Goal: Transaction & Acquisition: Subscribe to service/newsletter

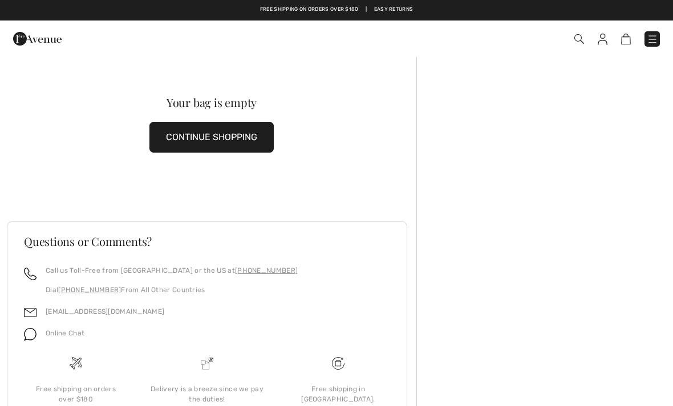
click at [208, 140] on button "CONTINUE SHOPPING" at bounding box center [211, 137] width 124 height 31
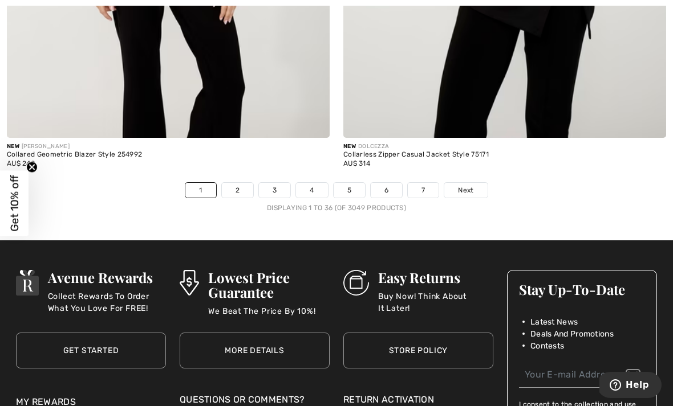
scroll to position [9905, 0]
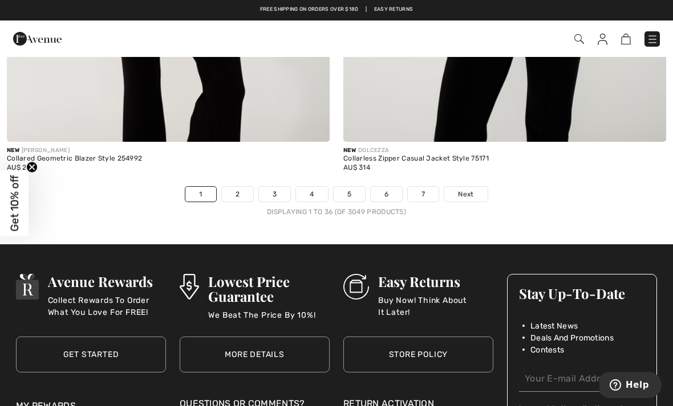
click at [241, 187] on link "2" at bounding box center [237, 194] width 31 height 15
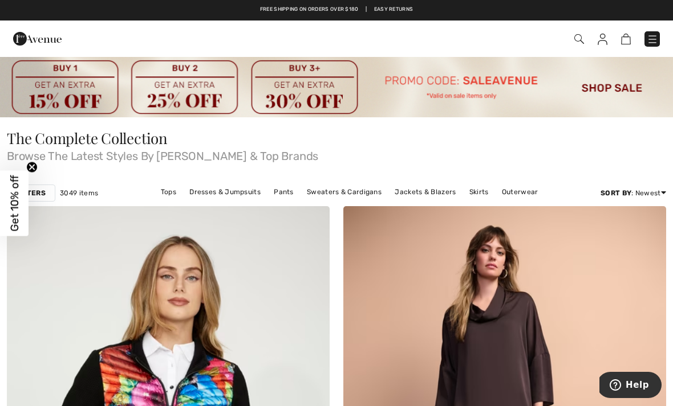
click at [604, 88] on img at bounding box center [336, 87] width 673 height 62
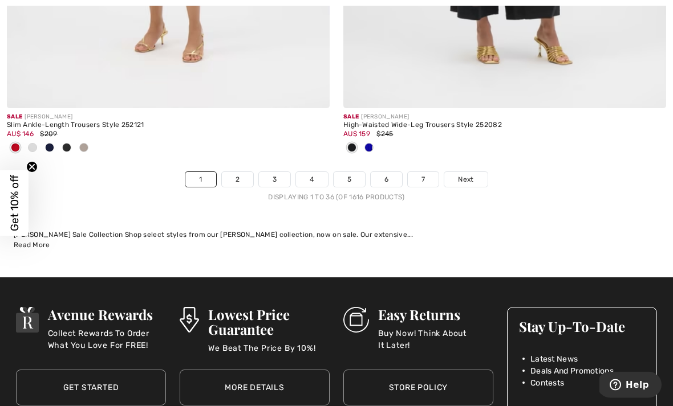
scroll to position [10090, 0]
click at [238, 173] on link "2" at bounding box center [237, 179] width 31 height 15
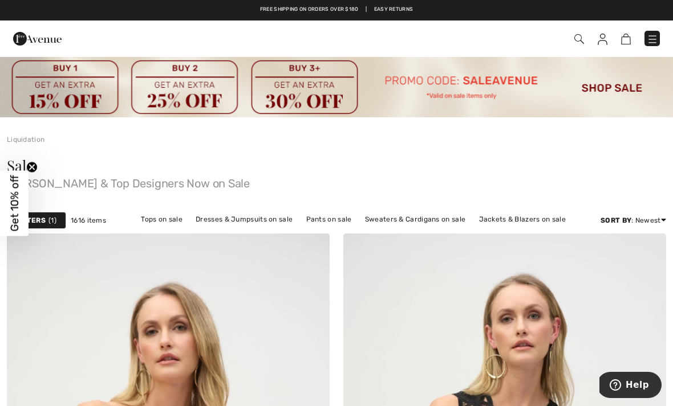
click at [574, 41] on img at bounding box center [579, 39] width 10 height 10
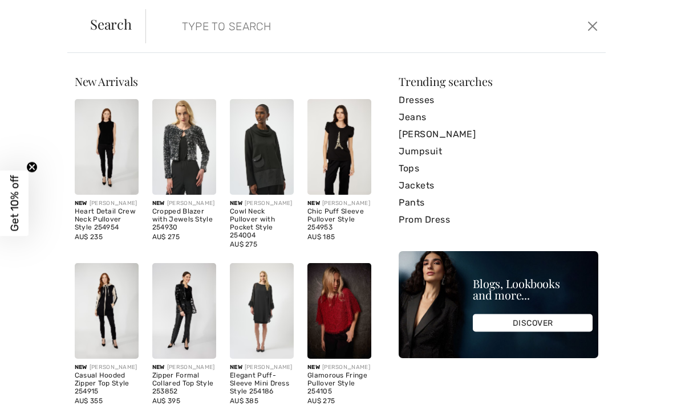
click at [198, 18] on input "search" at bounding box center [327, 26] width 308 height 34
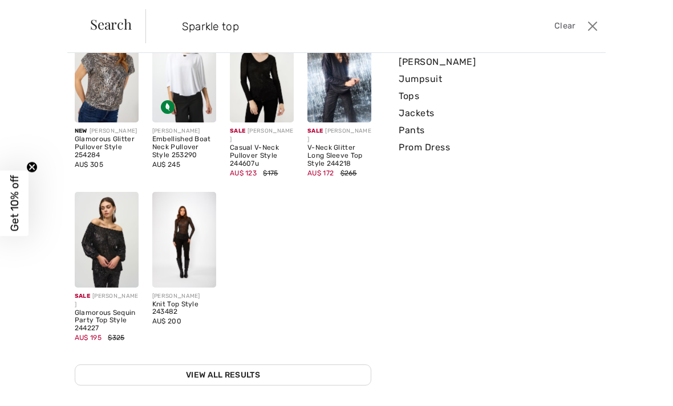
scroll to position [72, 0]
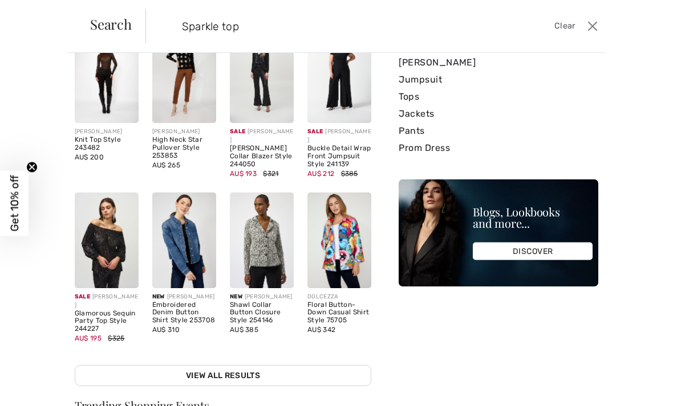
type input "Sparkle top"
click at [107, 24] on span "Search" at bounding box center [111, 24] width 42 height 14
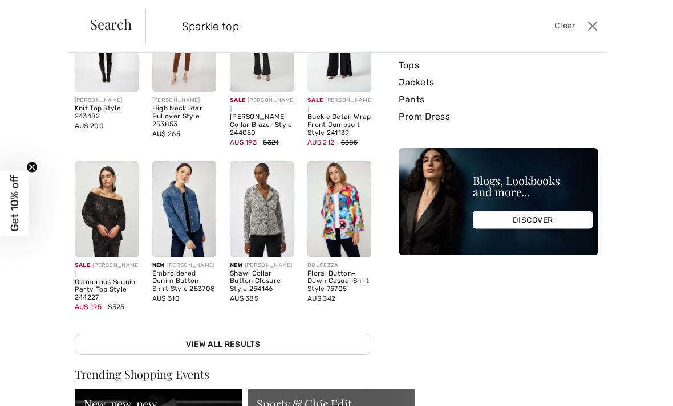
scroll to position [121, 0]
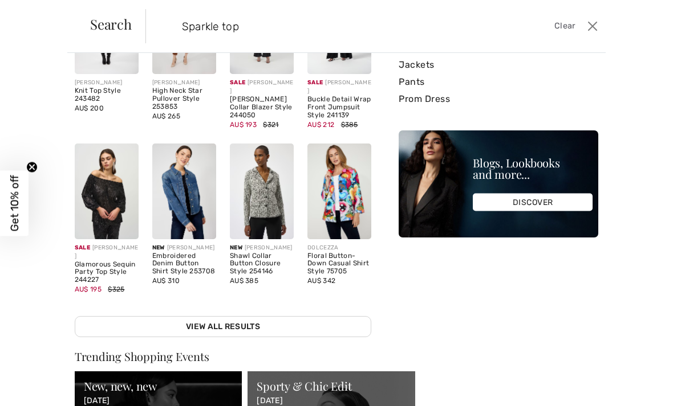
click at [220, 319] on link "View All Results" at bounding box center [223, 326] width 296 height 21
click at [228, 318] on link "View All Results" at bounding box center [223, 326] width 296 height 21
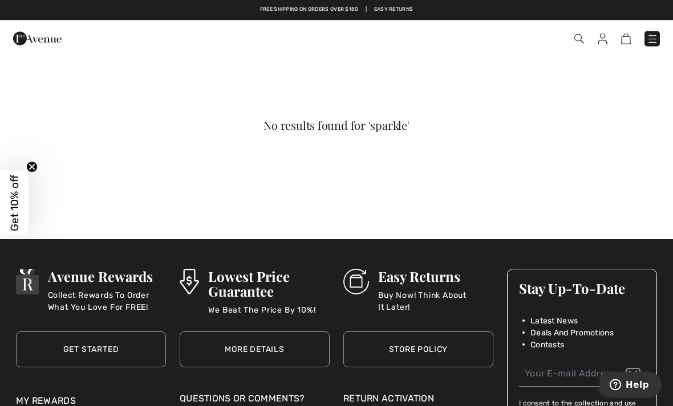
scroll to position [137, 0]
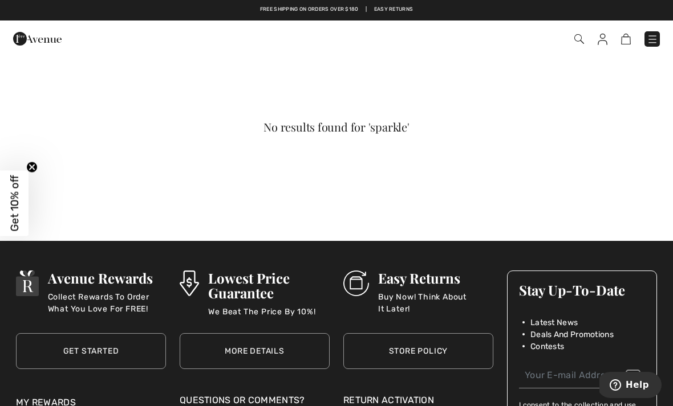
click at [580, 39] on img at bounding box center [579, 39] width 10 height 10
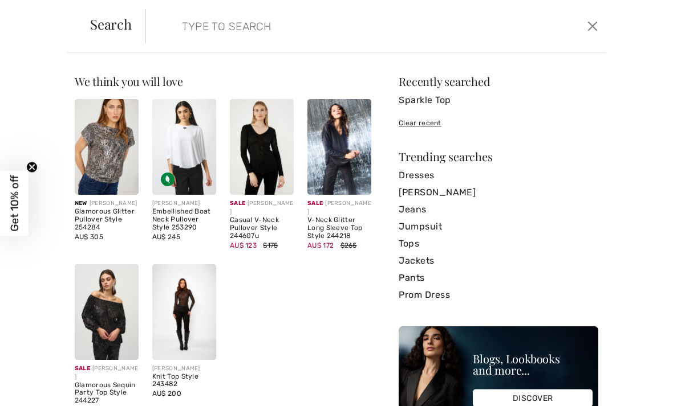
click at [194, 28] on input "search" at bounding box center [327, 26] width 308 height 34
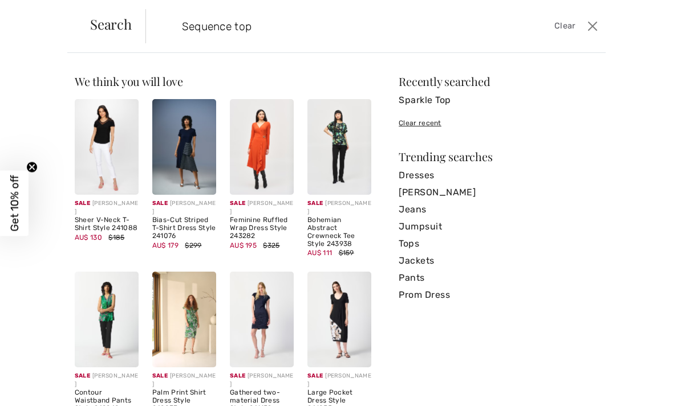
type input "Sequence top"
click at [111, 19] on span "Search" at bounding box center [111, 24] width 42 height 14
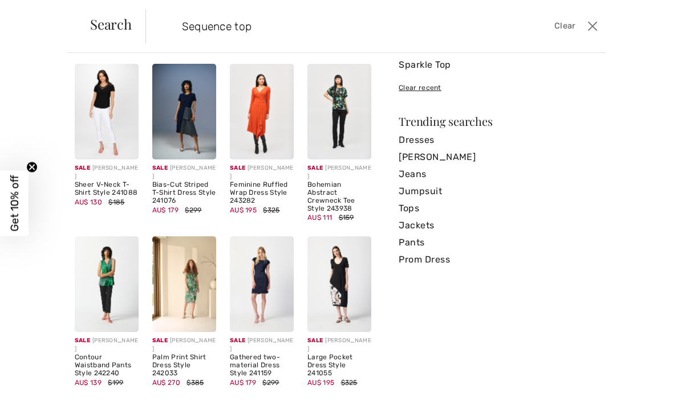
scroll to position [35, 0]
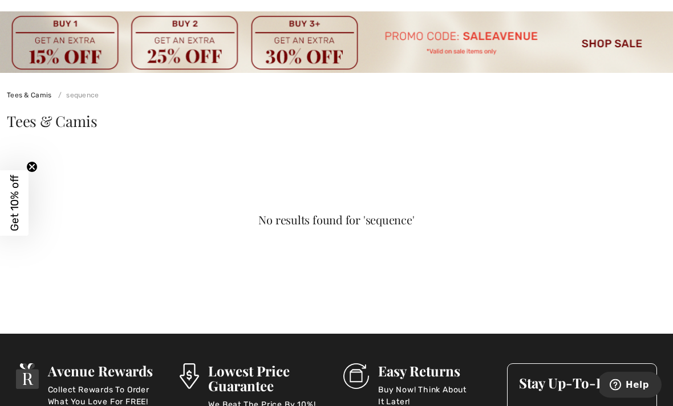
scroll to position [47, 0]
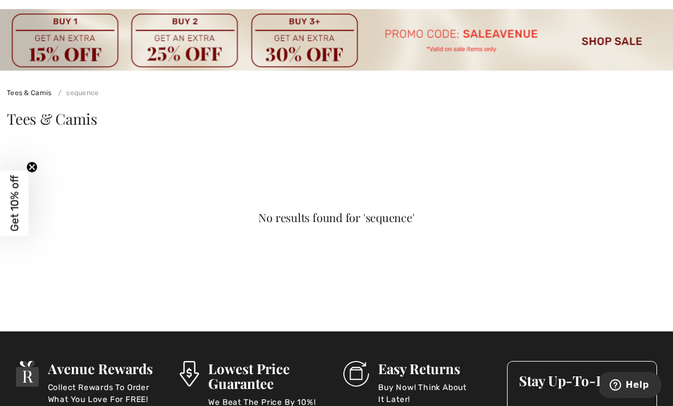
click at [70, 120] on span "Tees & Camis" at bounding box center [52, 119] width 90 height 20
click at [79, 122] on span "Tees & Camis" at bounding box center [52, 119] width 90 height 20
click at [42, 90] on link "Tees & Camis" at bounding box center [29, 93] width 45 height 8
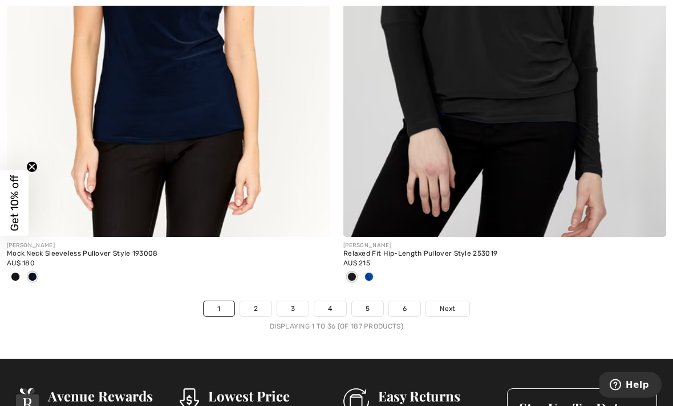
scroll to position [9926, 0]
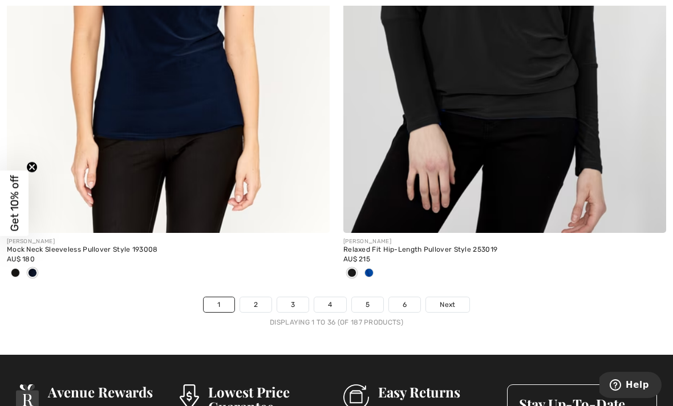
click at [255, 298] on link "2" at bounding box center [255, 305] width 31 height 15
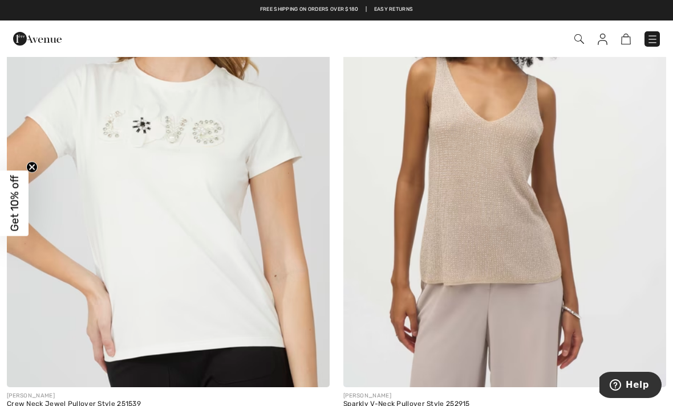
scroll to position [2467, 0]
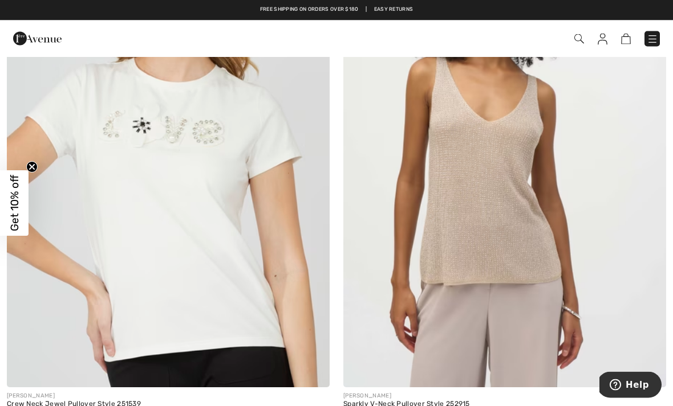
click at [481, 206] on img at bounding box center [504, 146] width 323 height 484
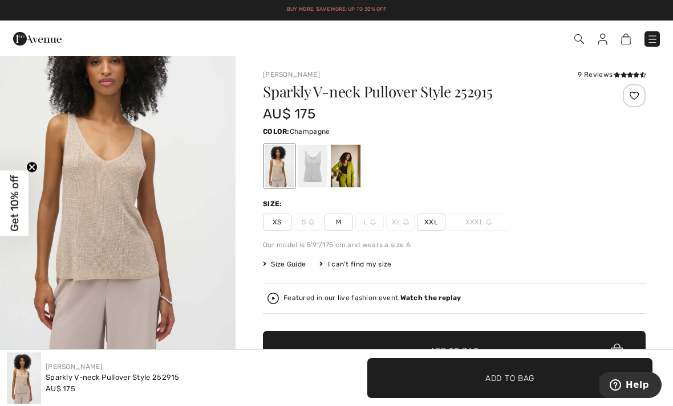
scroll to position [55, 0]
click at [140, 234] on img "1 / 4" at bounding box center [117, 177] width 235 height 353
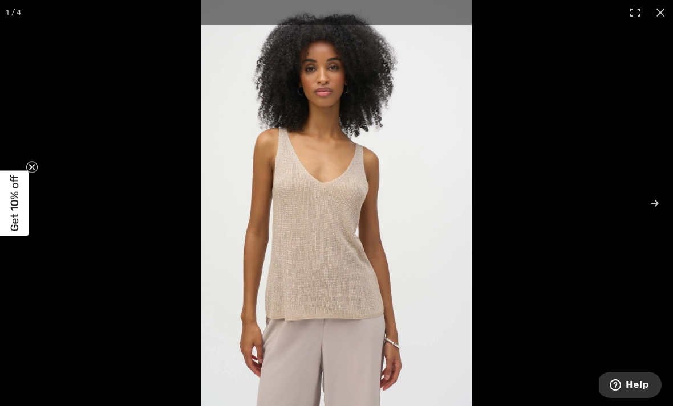
click at [13, 198] on span "Get 10% off" at bounding box center [14, 203] width 13 height 56
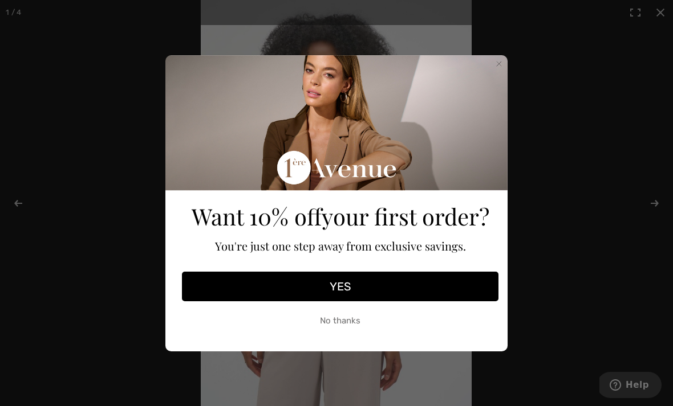
click at [341, 284] on button "YES" at bounding box center [340, 287] width 316 height 30
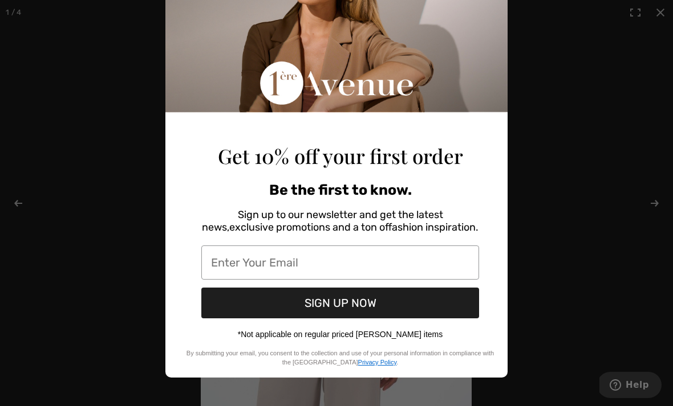
scroll to position [93, 0]
click at [225, 264] on input "Enter Your Email" at bounding box center [340, 263] width 278 height 34
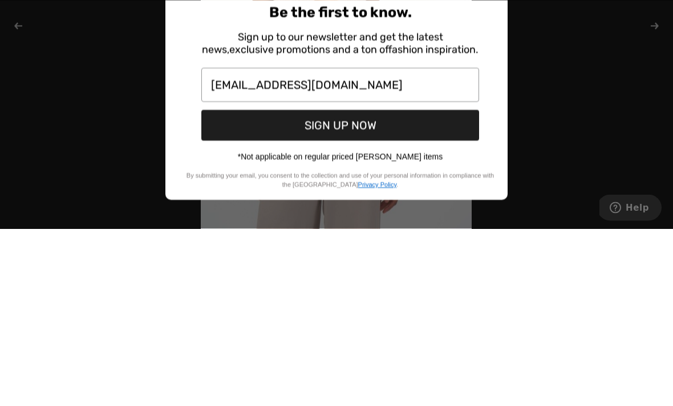
type input "seabrookegail@gmail.com"
click at [344, 288] on button "SIGN UP NOW" at bounding box center [340, 303] width 278 height 31
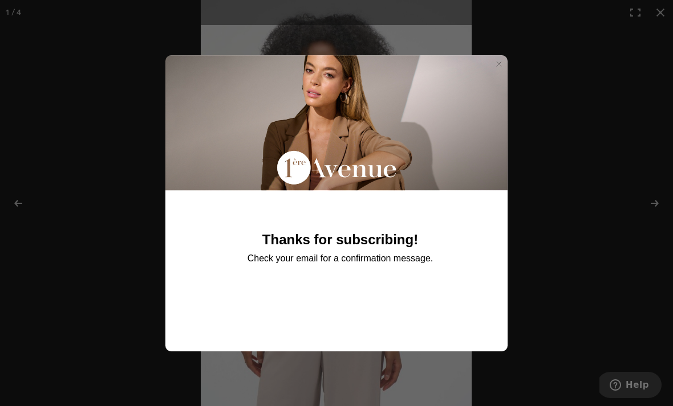
scroll to position [0, 0]
click at [494, 60] on circle "Close dialog" at bounding box center [499, 63] width 11 height 11
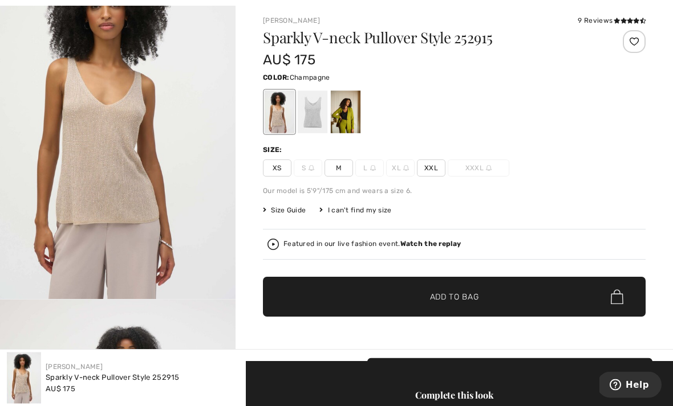
scroll to position [54, 0]
click at [316, 118] on div at bounding box center [313, 112] width 30 height 43
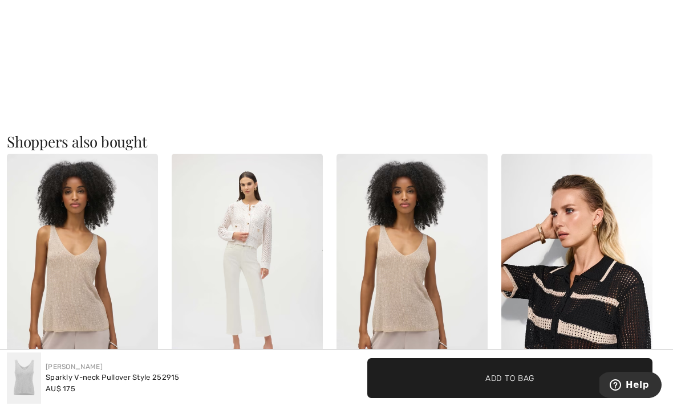
scroll to position [974, 0]
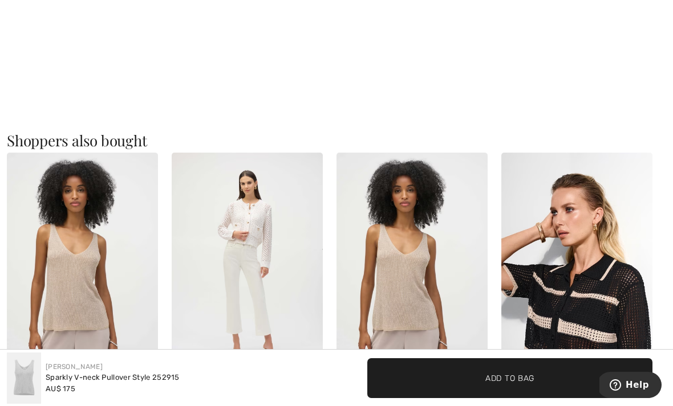
click at [411, 305] on img at bounding box center [411, 266] width 151 height 227
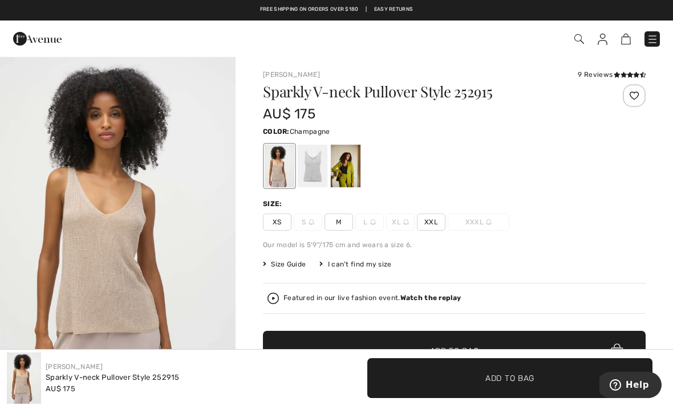
click at [317, 161] on div at bounding box center [313, 166] width 30 height 43
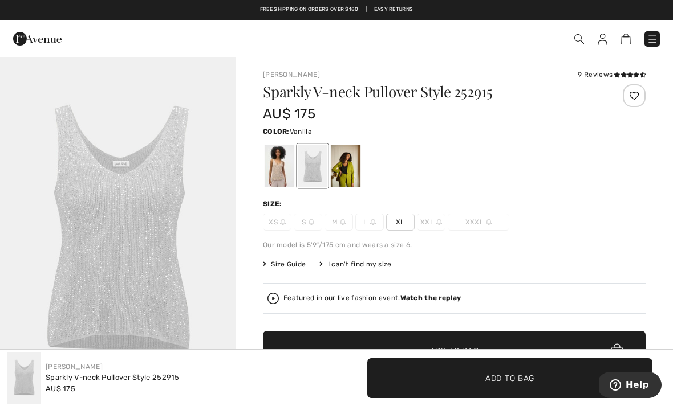
click at [351, 169] on div at bounding box center [346, 166] width 30 height 43
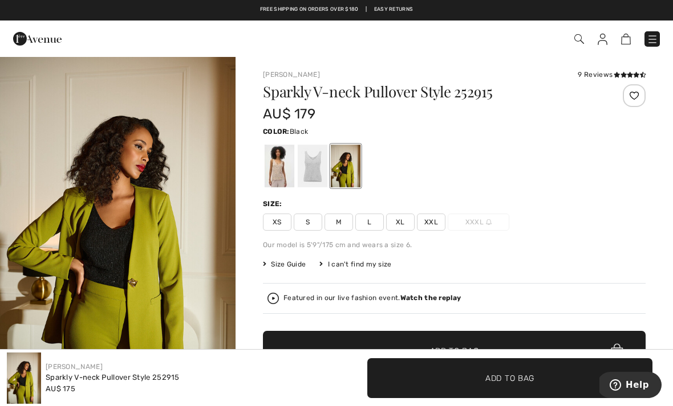
click at [275, 163] on div at bounding box center [280, 166] width 30 height 43
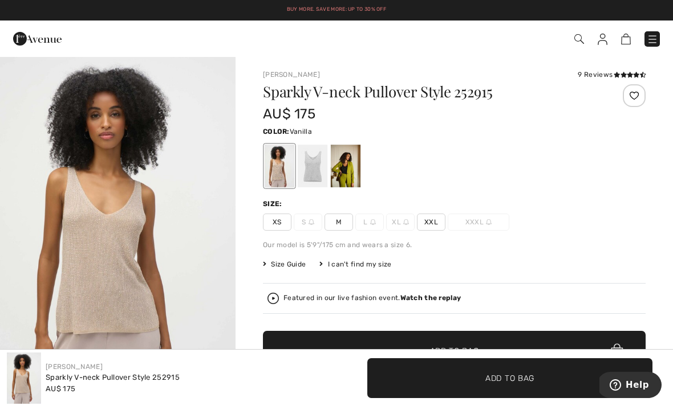
click at [315, 168] on div at bounding box center [313, 166] width 30 height 43
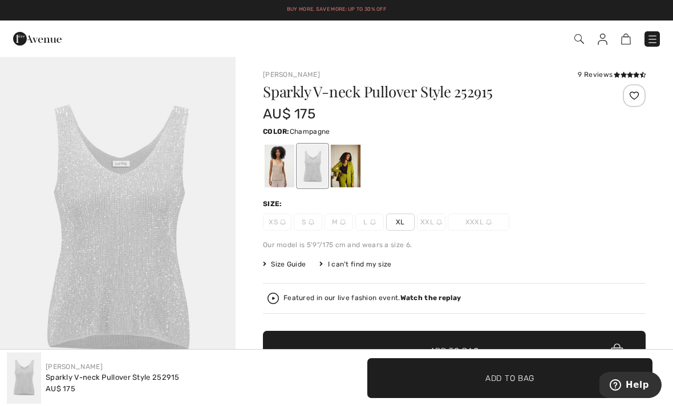
click at [278, 169] on div at bounding box center [280, 166] width 30 height 43
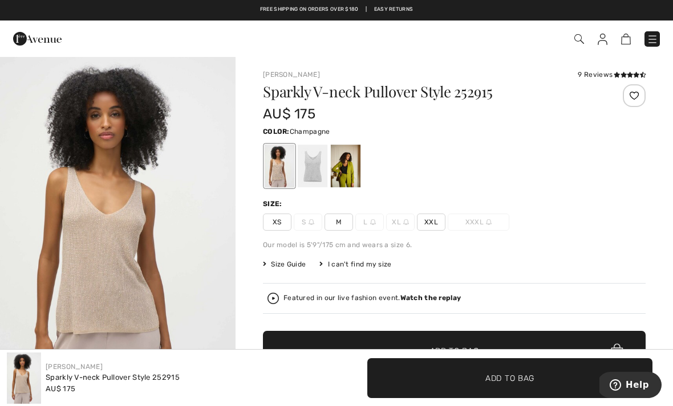
click at [278, 217] on span "XS" at bounding box center [277, 222] width 29 height 17
click at [281, 220] on span "XS" at bounding box center [277, 222] width 29 height 17
click at [284, 228] on span "XS" at bounding box center [277, 222] width 29 height 17
click at [283, 226] on span "XS" at bounding box center [277, 222] width 29 height 17
click at [287, 266] on span "Size Guide" at bounding box center [284, 264] width 43 height 10
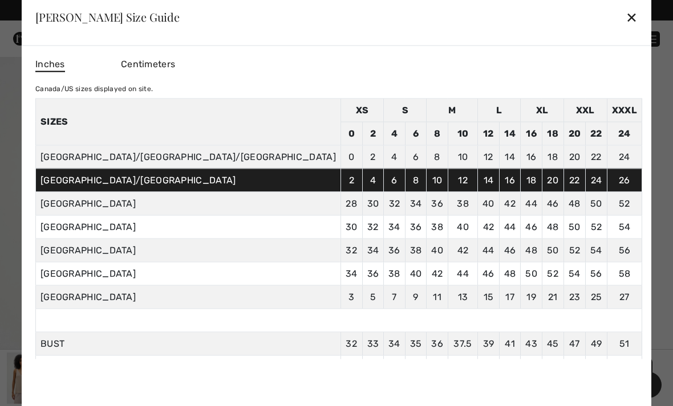
click at [542, 182] on td "20" at bounding box center [553, 180] width 22 height 23
click at [542, 188] on td "20" at bounding box center [553, 180] width 22 height 23
click at [542, 156] on td "18" at bounding box center [553, 156] width 22 height 23
click at [625, 17] on div "✕" at bounding box center [631, 17] width 12 height 24
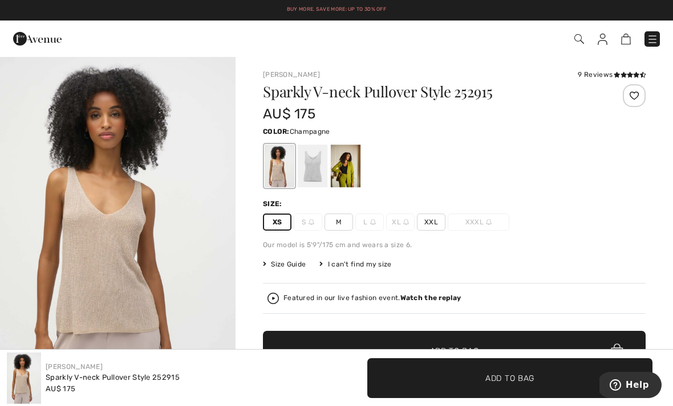
click at [401, 226] on span "XL" at bounding box center [400, 222] width 29 height 17
click at [403, 225] on img at bounding box center [406, 222] width 6 height 6
click at [401, 224] on span "XL" at bounding box center [400, 222] width 29 height 17
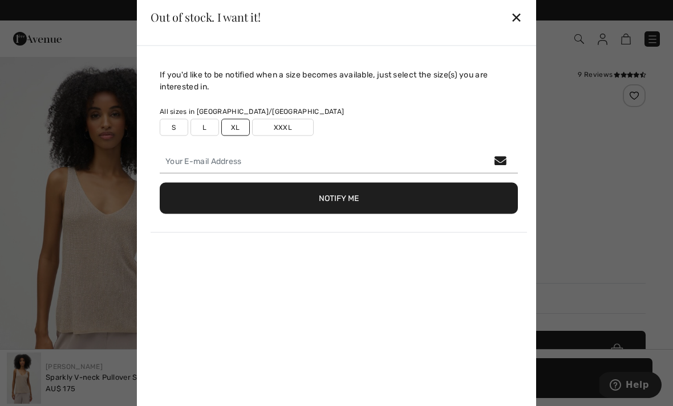
click at [403, 227] on div "If you'd like to be notified when a size becomes available, just select the siz…" at bounding box center [338, 150] width 376 height 164
click at [234, 125] on label "XL" at bounding box center [235, 127] width 29 height 17
type input "false"
click at [336, 198] on button "Notify Me" at bounding box center [339, 197] width 358 height 31
click at [174, 128] on label "S" at bounding box center [174, 127] width 29 height 17
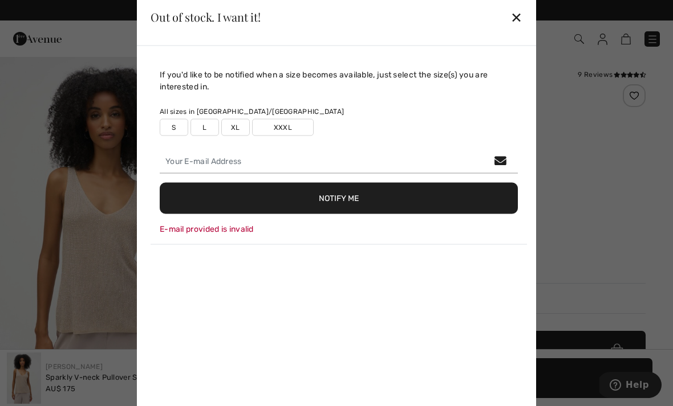
type input "true"
click at [238, 132] on label "XL" at bounding box center [235, 127] width 29 height 17
click at [237, 128] on label "XL" at bounding box center [235, 127] width 29 height 17
click at [237, 131] on label "XL" at bounding box center [235, 127] width 29 height 17
type input "true"
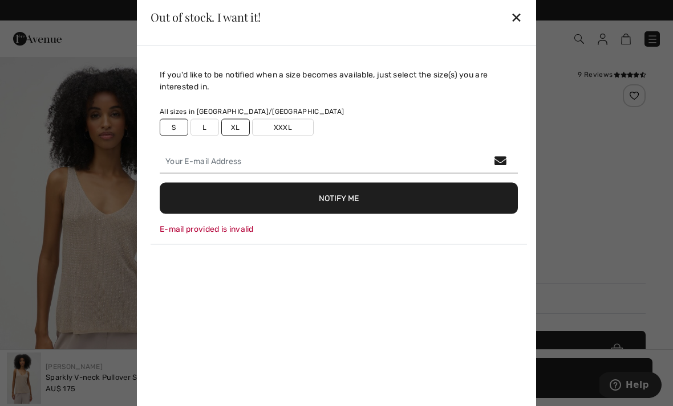
click at [170, 128] on label "S" at bounding box center [174, 127] width 29 height 17
type input "false"
click at [221, 223] on div "E-mail provided is invalid" at bounding box center [339, 229] width 358 height 12
click at [215, 231] on div "E-mail provided is invalid" at bounding box center [339, 229] width 358 height 12
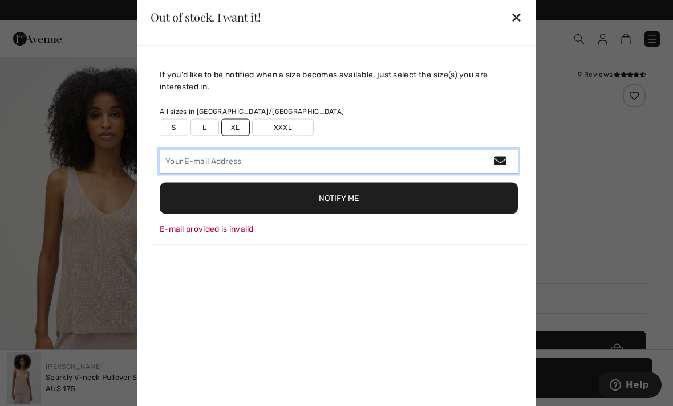
click at [201, 161] on input "email" at bounding box center [339, 161] width 358 height 24
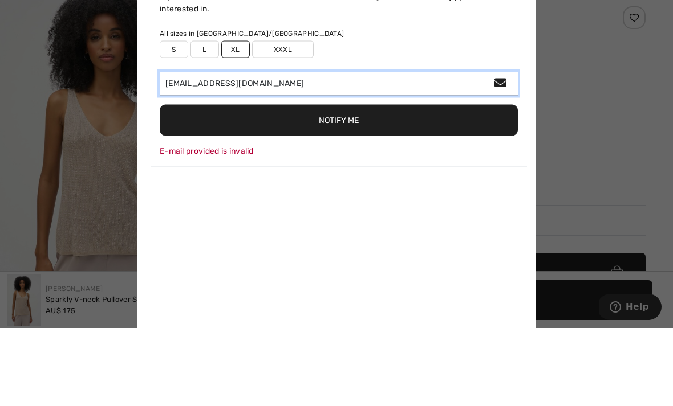
type input "[EMAIL_ADDRESS][DOMAIN_NAME]"
click at [500, 149] on input "[EMAIL_ADDRESS][DOMAIN_NAME]" at bounding box center [339, 161] width 358 height 24
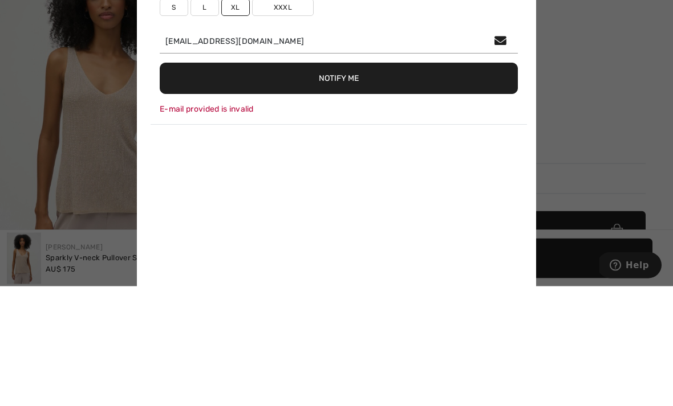
click at [54, 70] on div at bounding box center [336, 203] width 673 height 406
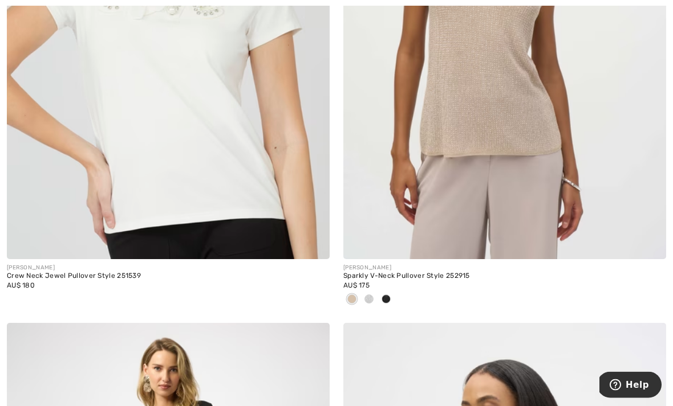
scroll to position [2596, 0]
click at [504, 133] on img at bounding box center [504, 17] width 323 height 484
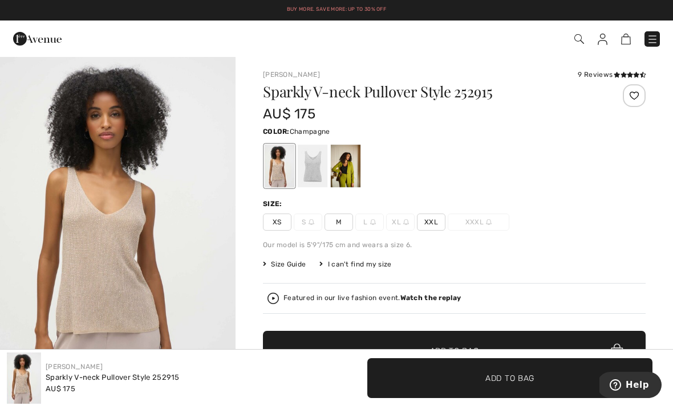
click at [403, 223] on img at bounding box center [406, 222] width 6 height 6
click at [404, 223] on img at bounding box center [406, 222] width 6 height 6
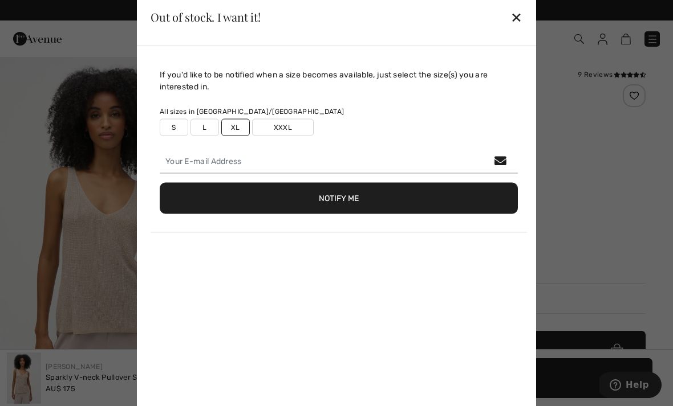
click at [405, 225] on div "If you'd like to be notified when a size becomes available, just select the siz…" at bounding box center [338, 150] width 376 height 164
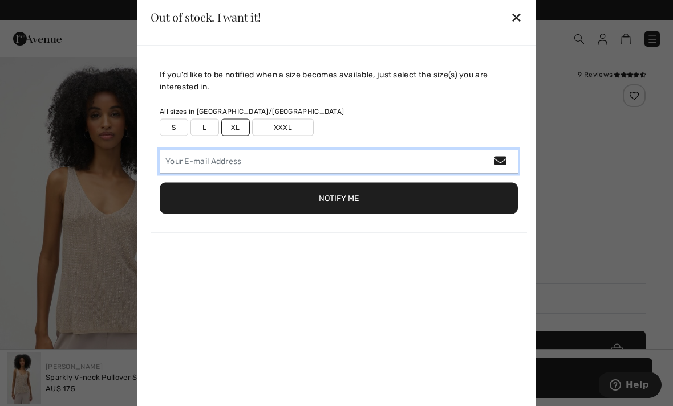
click at [500, 154] on input "email" at bounding box center [339, 161] width 358 height 24
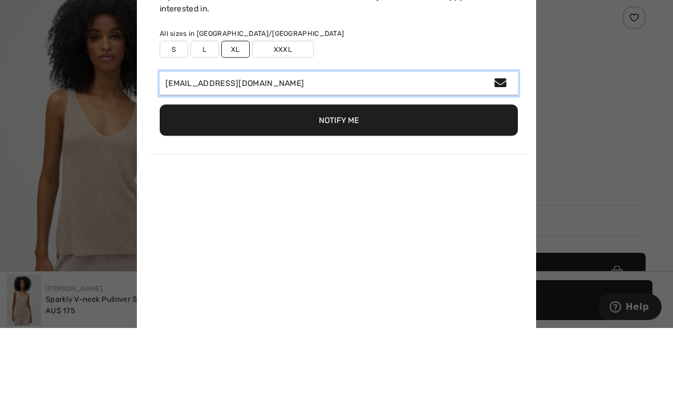
type input "[EMAIL_ADDRESS][DOMAIN_NAME]"
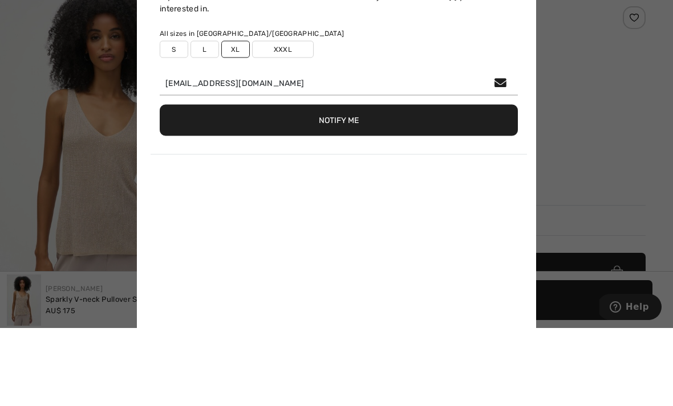
click at [343, 182] on button "Notify Me" at bounding box center [339, 197] width 358 height 31
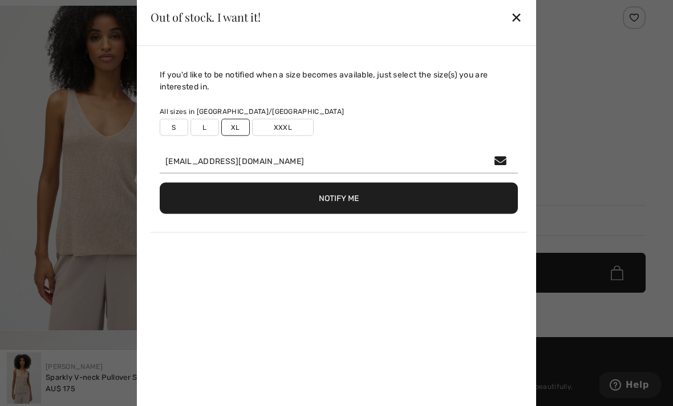
click at [341, 194] on button "Notify Me" at bounding box center [339, 197] width 358 height 31
click at [604, 149] on div at bounding box center [336, 203] width 673 height 406
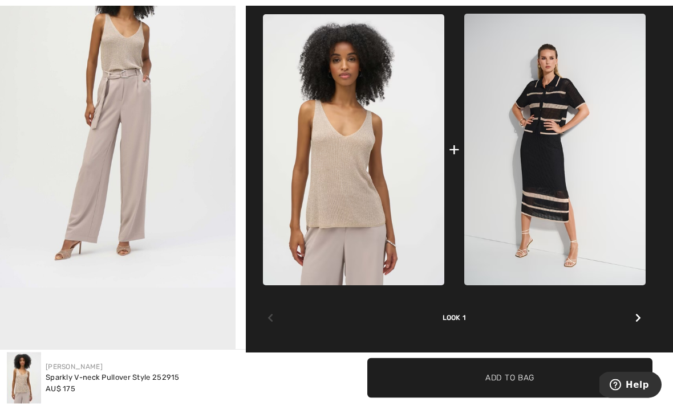
scroll to position [474, 0]
